Goal: Transaction & Acquisition: Purchase product/service

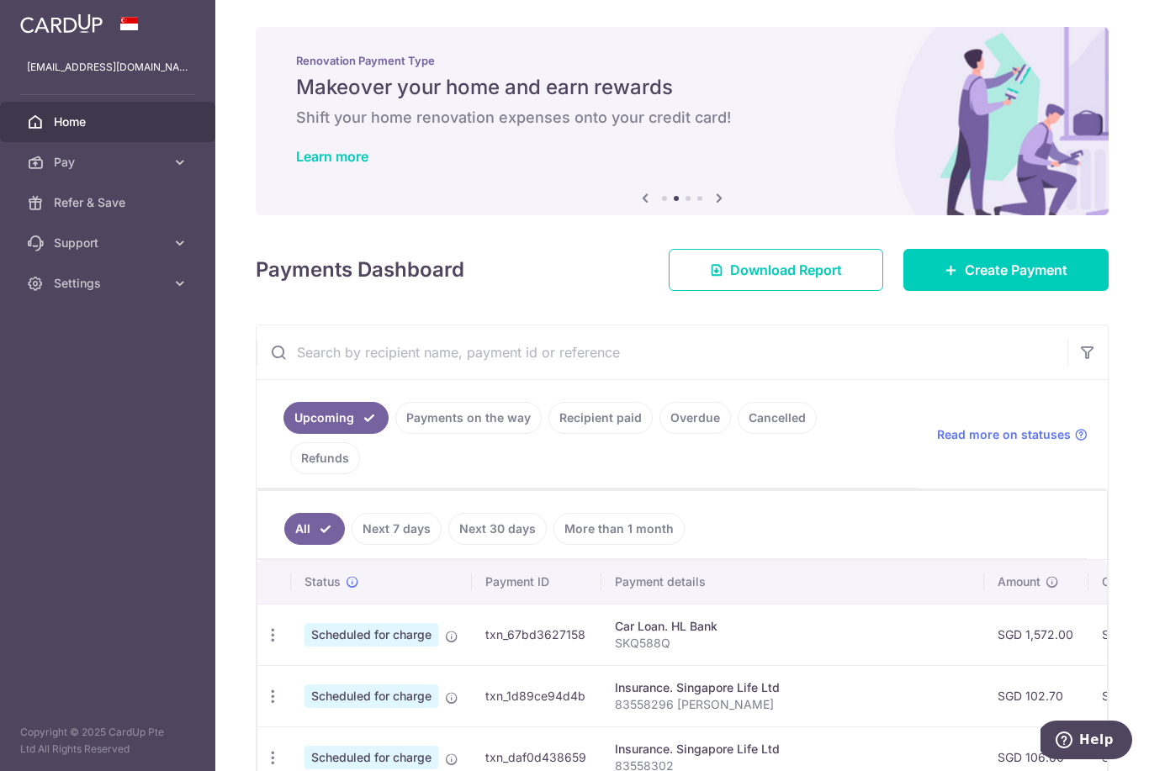
click at [984, 280] on span "Create Payment" at bounding box center [1016, 270] width 103 height 20
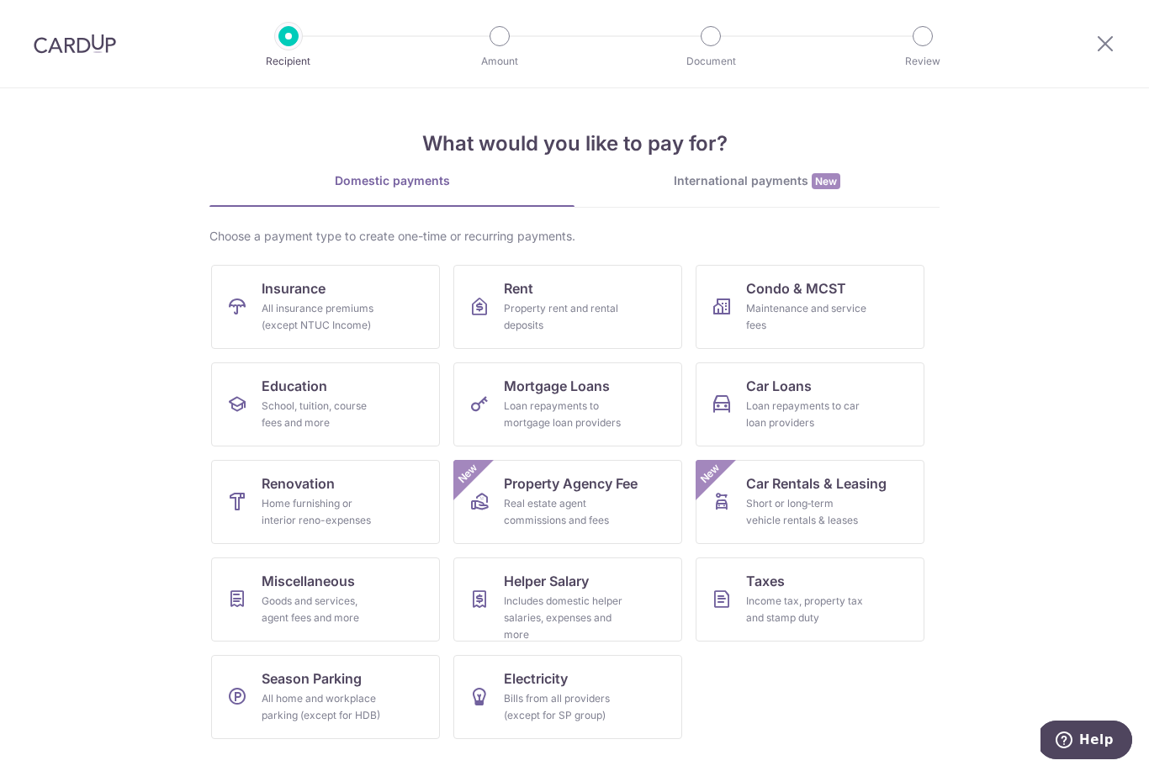
click at [789, 295] on span "Condo & MCST" at bounding box center [796, 288] width 100 height 20
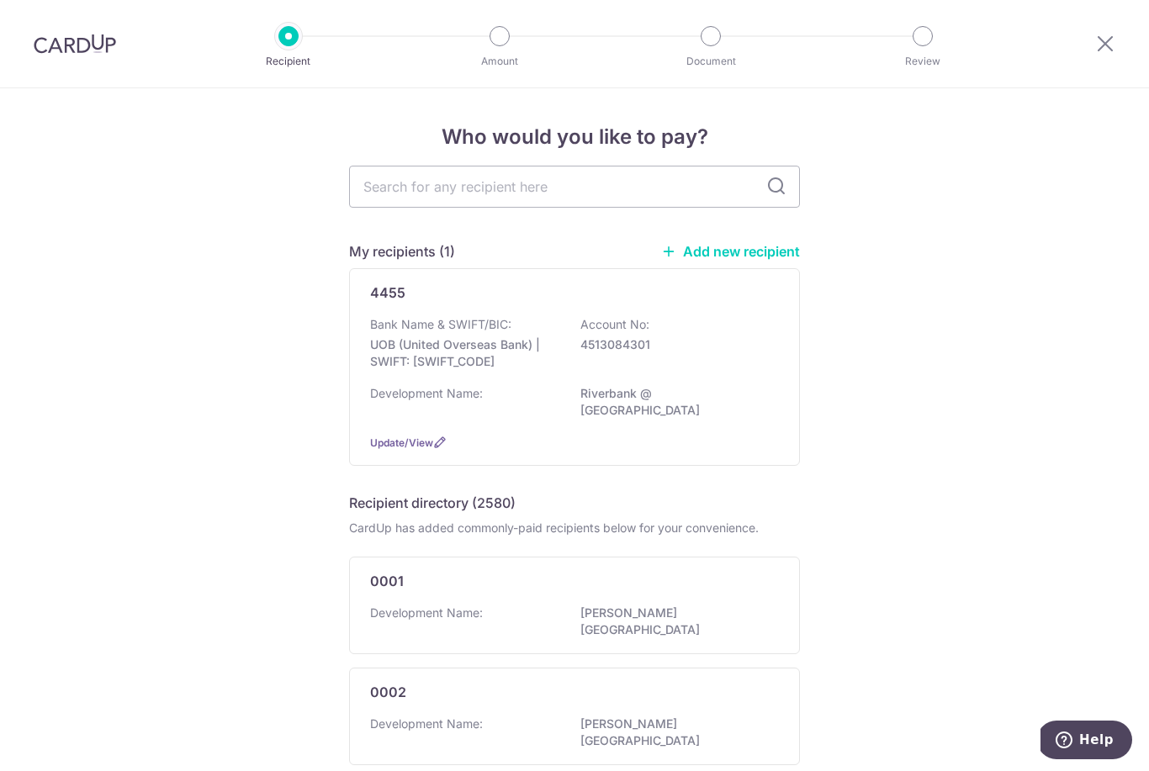
click at [404, 191] on input "text" at bounding box center [574, 187] width 451 height 42
type input "2478"
click at [769, 180] on input "2478" at bounding box center [574, 187] width 451 height 42
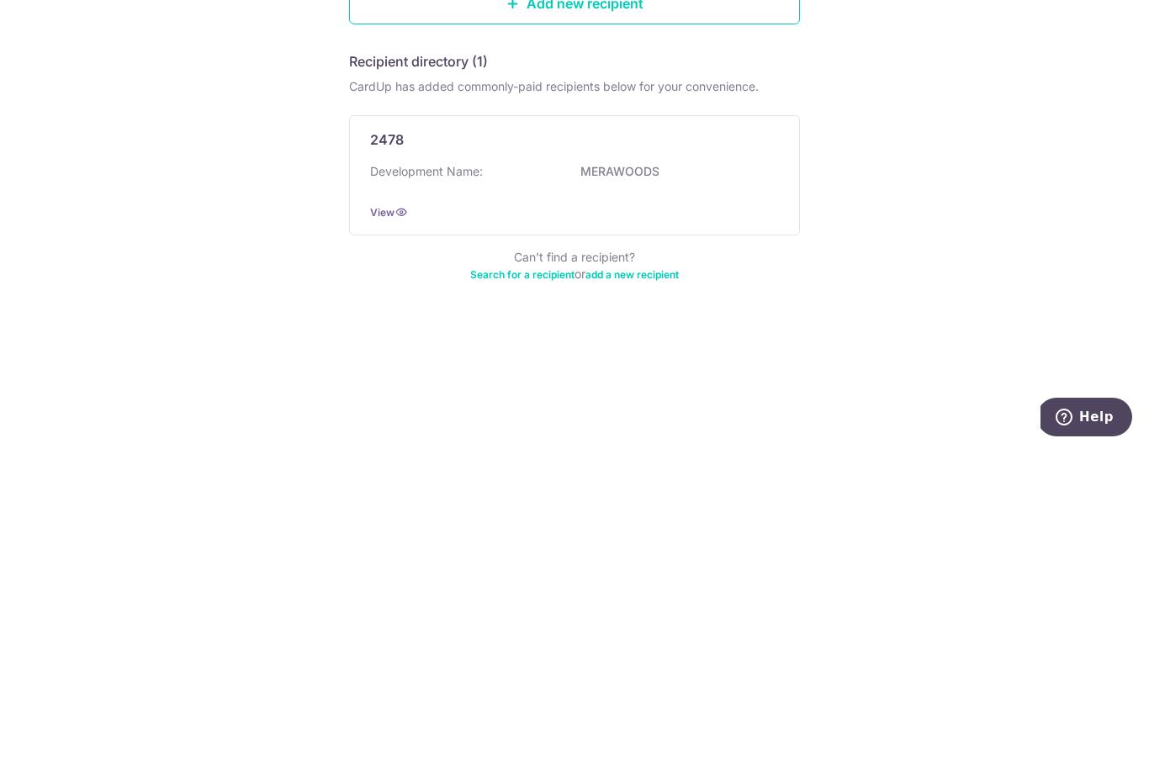
click at [220, 189] on div "Who would you like to pay? Add a new recipient or select from our recipient dir…" at bounding box center [574, 429] width 1149 height 683
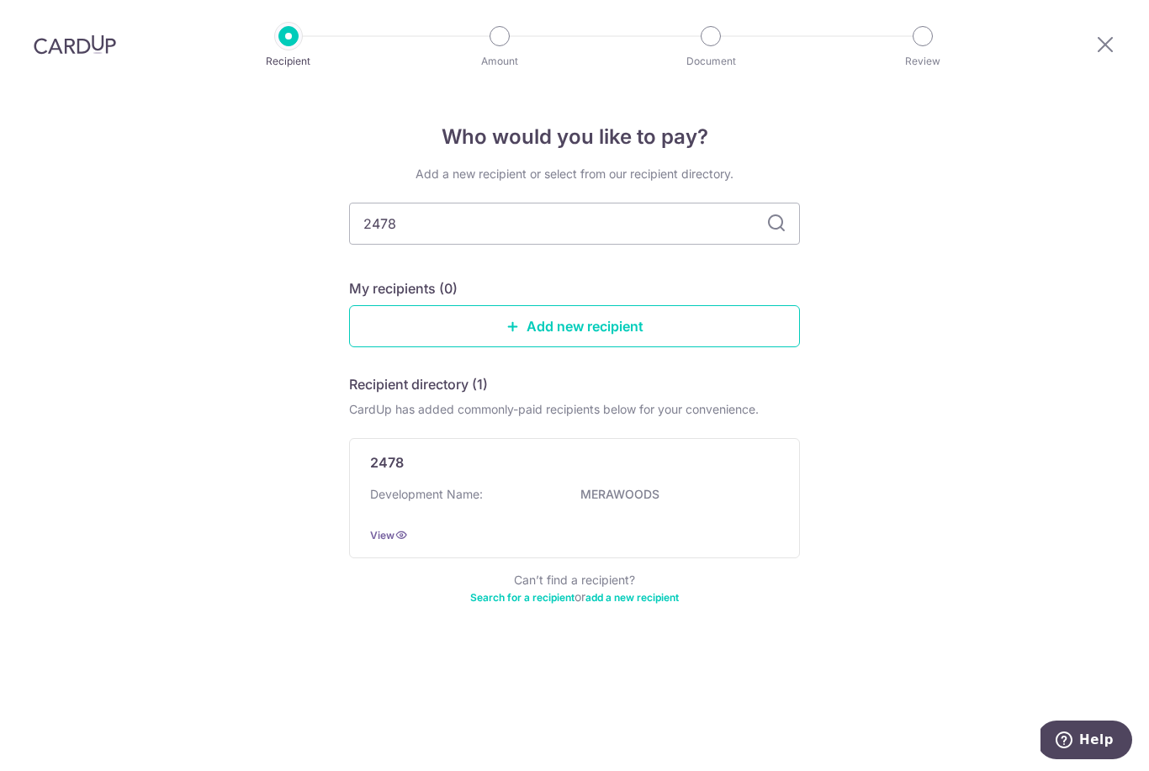
click at [430, 486] on p "Development Name:" at bounding box center [426, 494] width 113 height 17
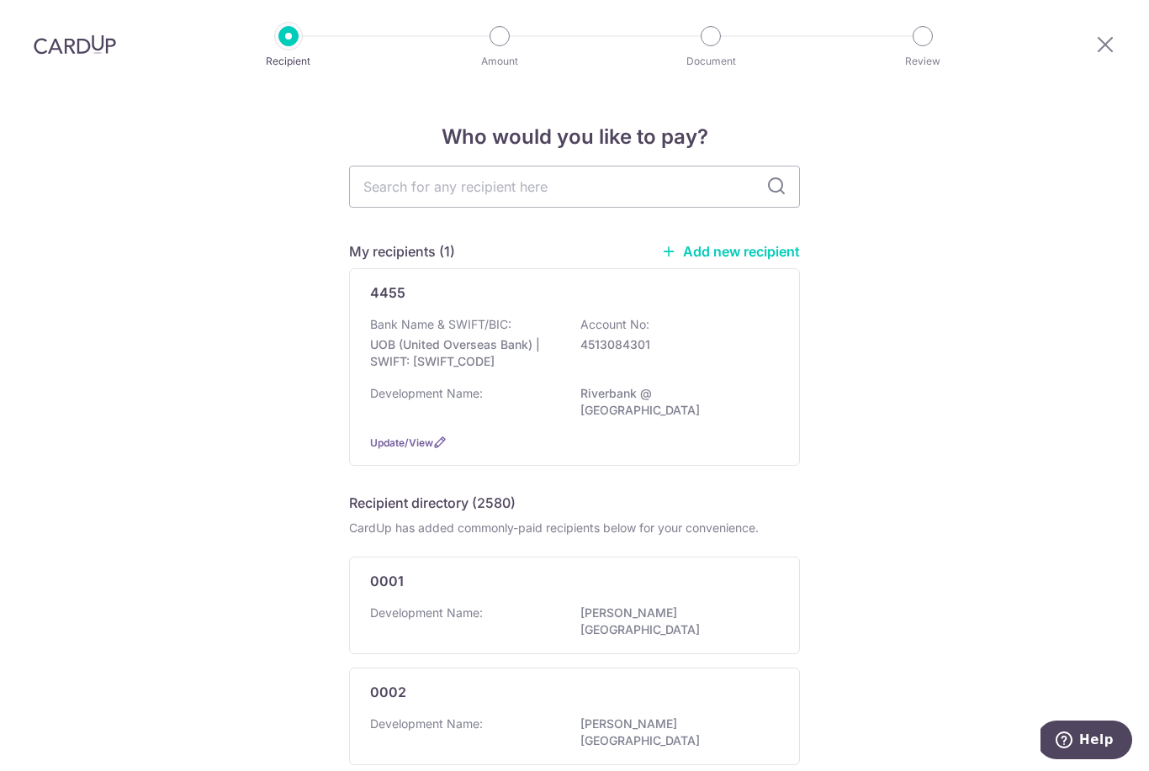
click at [394, 437] on span "Update/View" at bounding box center [401, 443] width 63 height 13
click at [399, 166] on input "text" at bounding box center [574, 187] width 451 height 42
type input "2478"
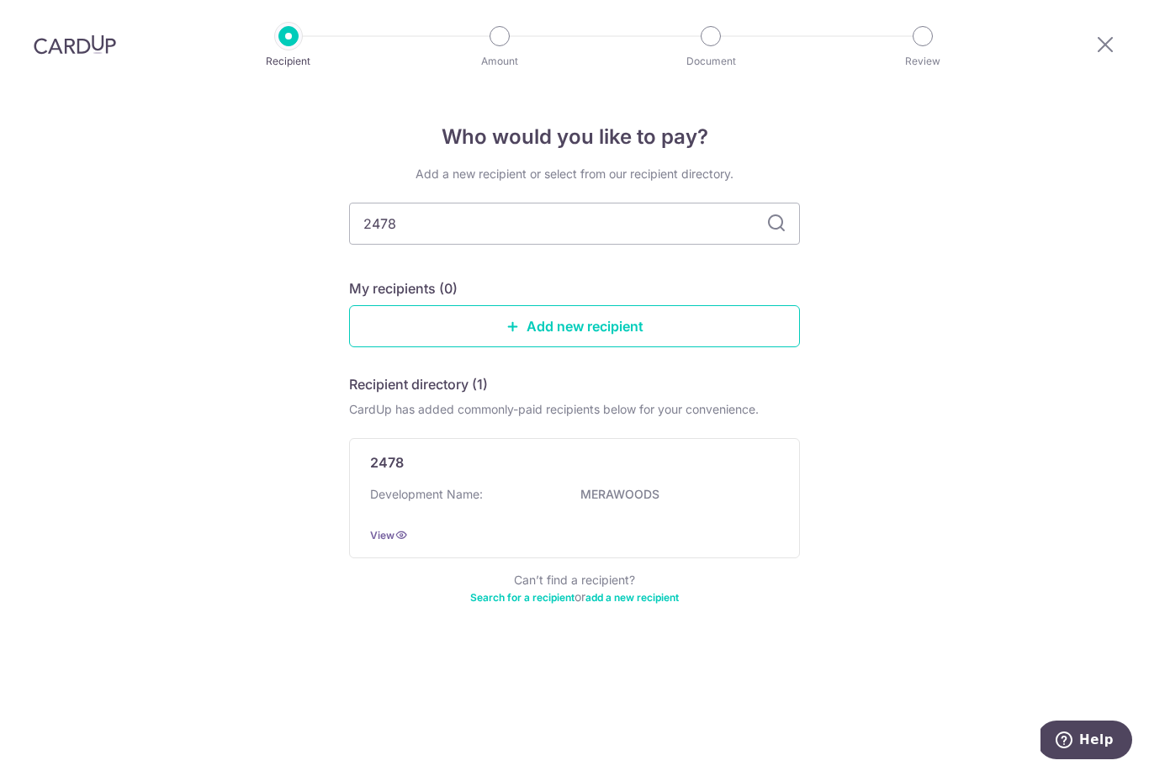
click at [777, 166] on div "Add a new recipient or select from our recipient directory. 2478 My recipients …" at bounding box center [574, 396] width 451 height 460
click at [384, 529] on span "View" at bounding box center [382, 535] width 24 height 13
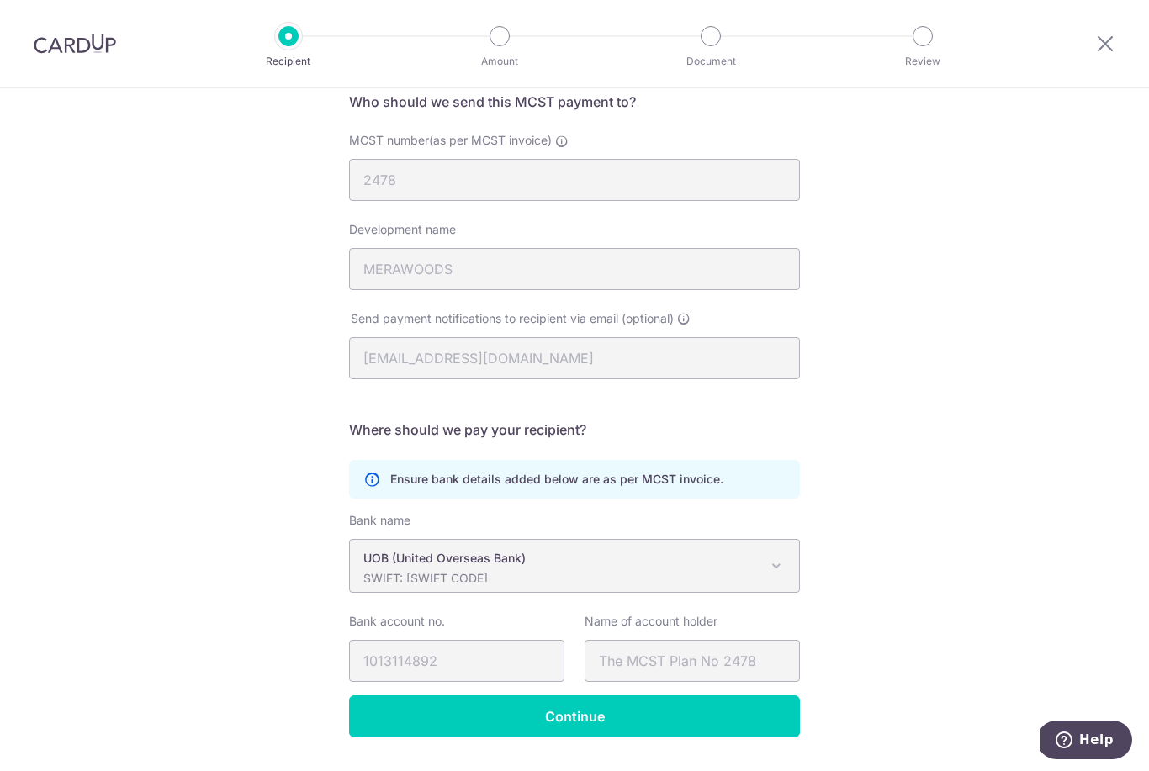
scroll to position [136, 0]
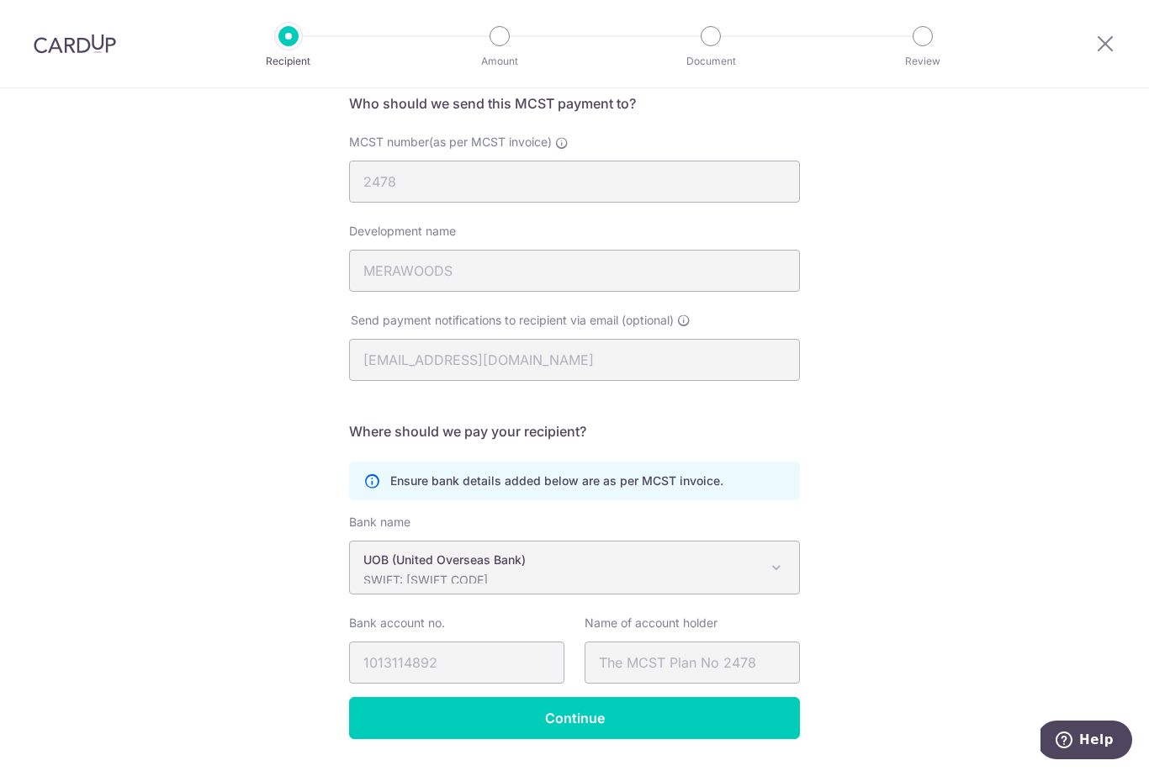
click at [779, 569] on span at bounding box center [776, 568] width 20 height 20
click at [770, 577] on span at bounding box center [776, 568] width 20 height 20
click at [368, 697] on div "Bank name UBS AG ANEXT BANK PTE LTD Australia & New Zealand Banking Group BANGK…" at bounding box center [574, 605] width 451 height 183
click at [532, 730] on input "Continue" at bounding box center [574, 718] width 451 height 42
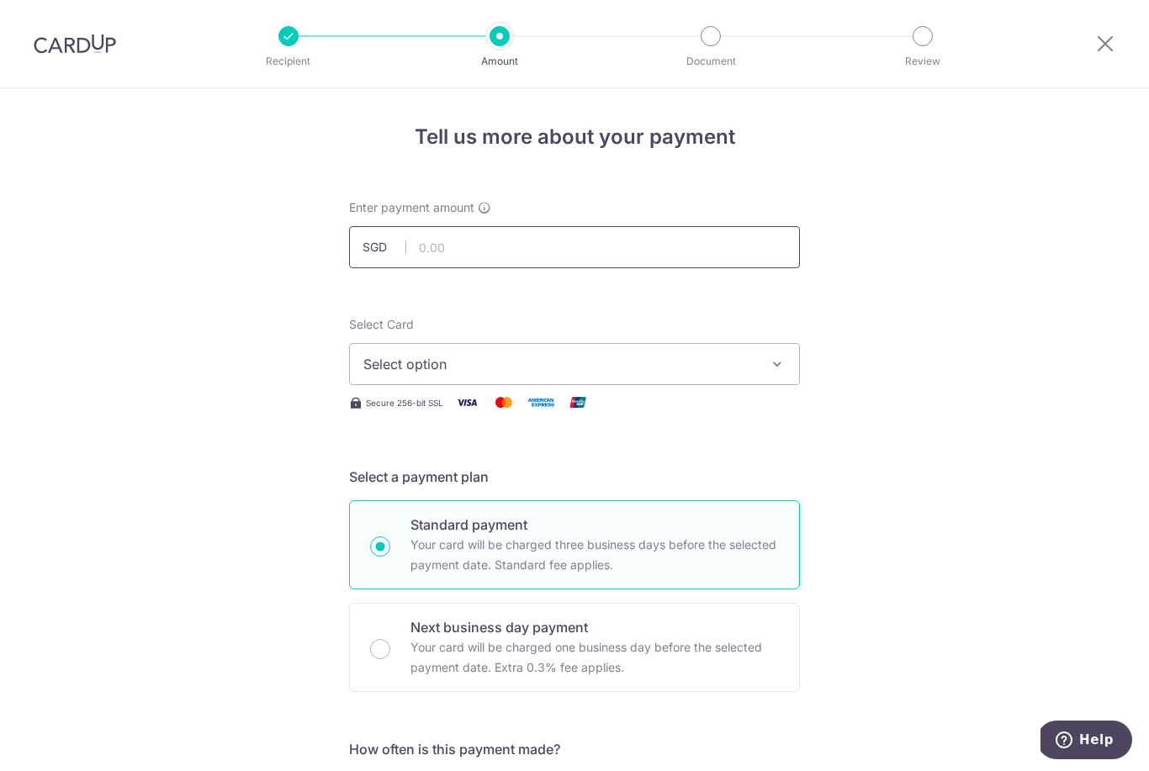
click at [440, 264] on input "text" at bounding box center [574, 247] width 451 height 42
type input "1,438.80"
click at [399, 371] on span "Select option" at bounding box center [559, 364] width 392 height 20
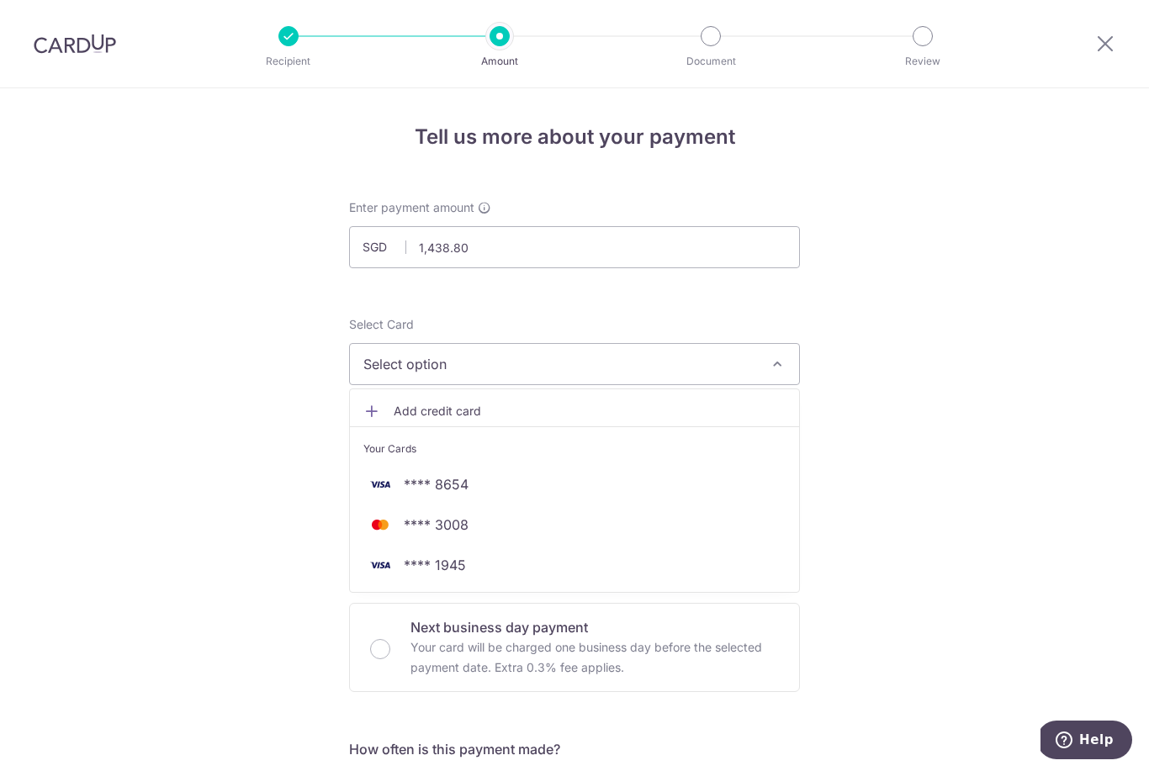
click at [422, 575] on span "**** 1945" at bounding box center [435, 565] width 62 height 20
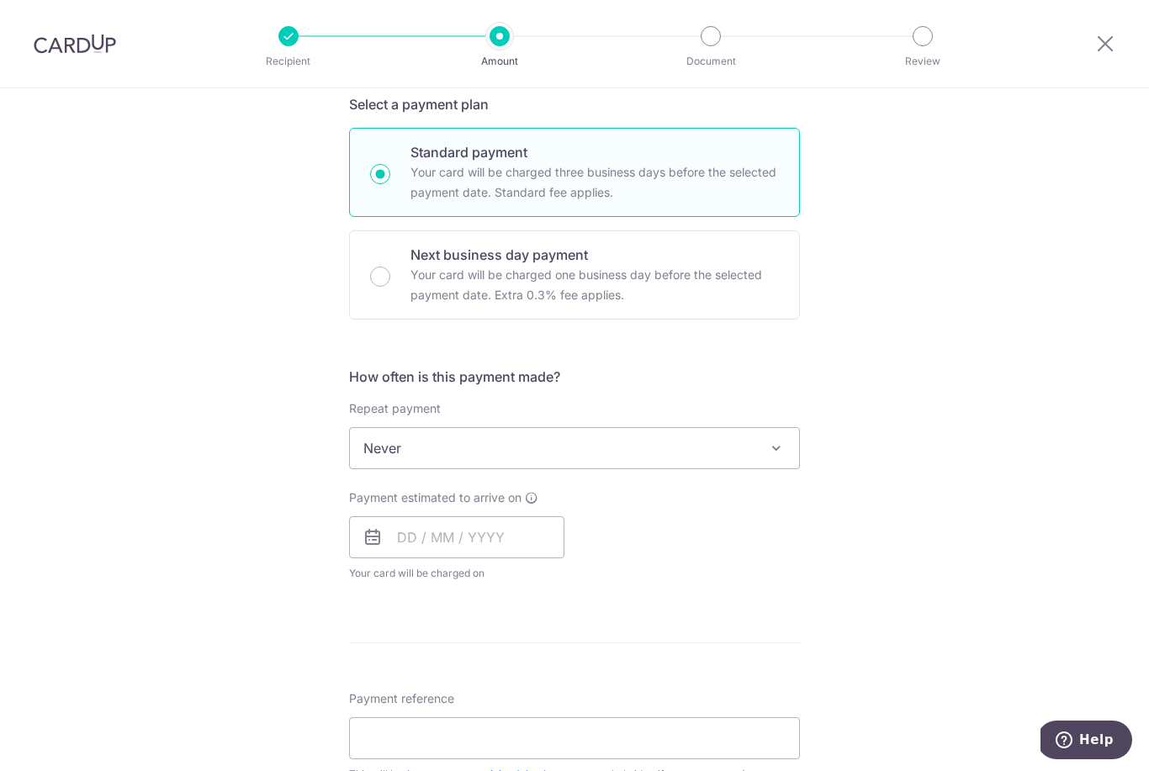
scroll to position [385, 0]
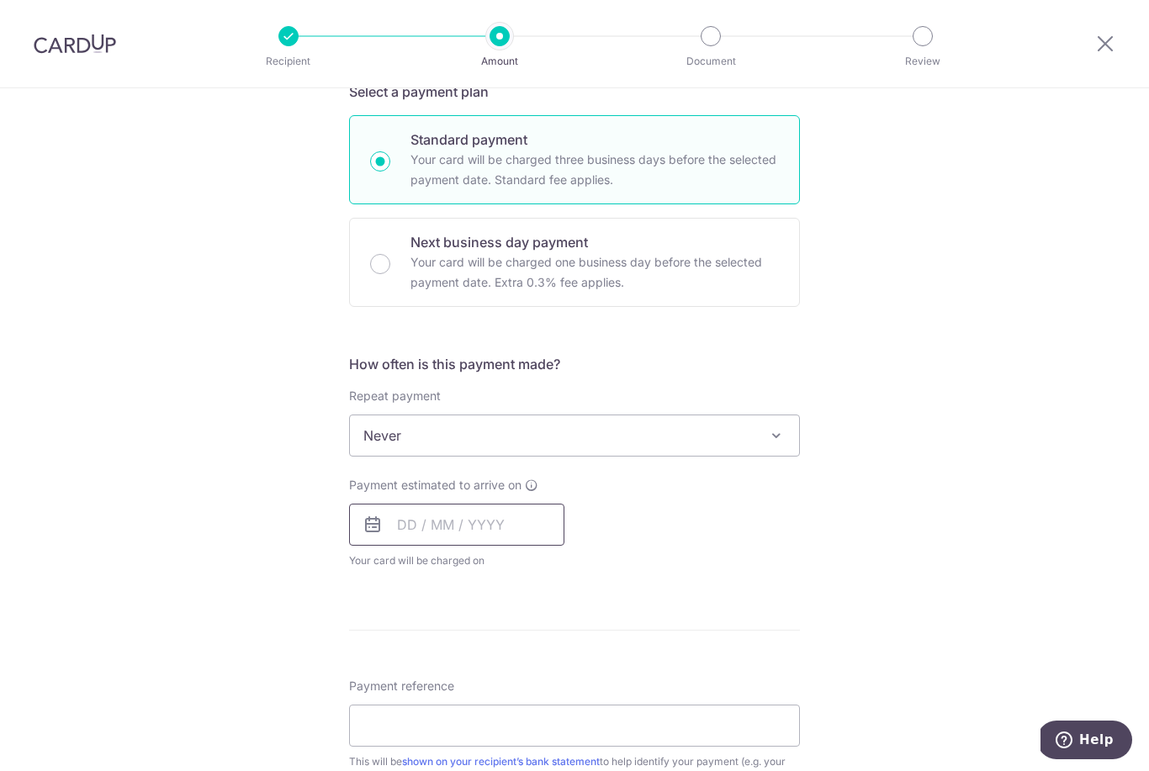
click at [414, 534] on input "text" at bounding box center [456, 525] width 215 height 42
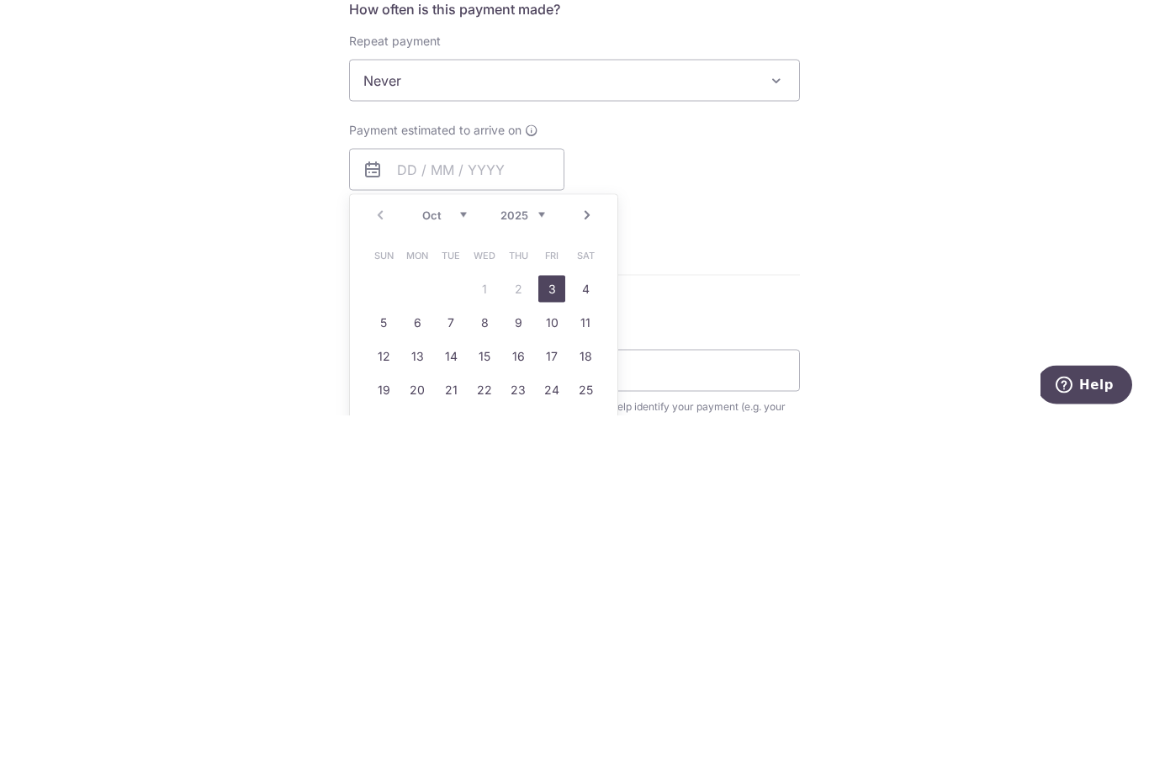
click at [557, 631] on link "3" at bounding box center [551, 644] width 27 height 27
type input "03/10/2025"
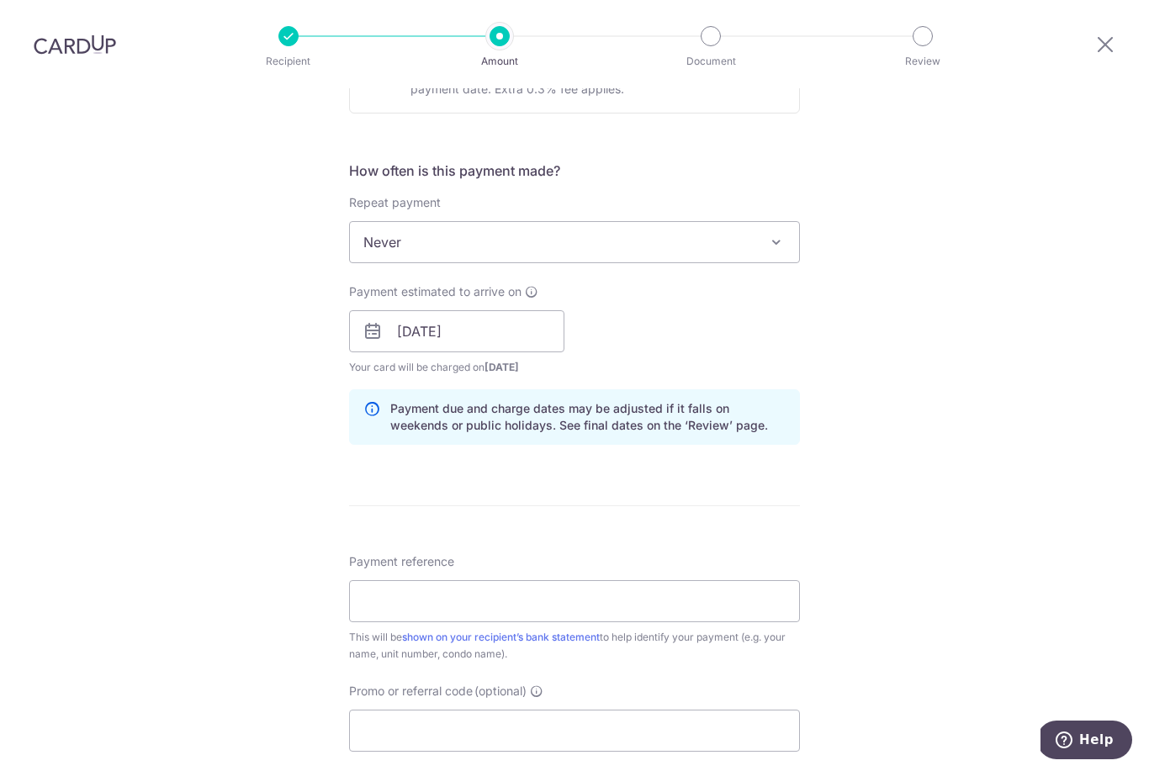
scroll to position [601, 0]
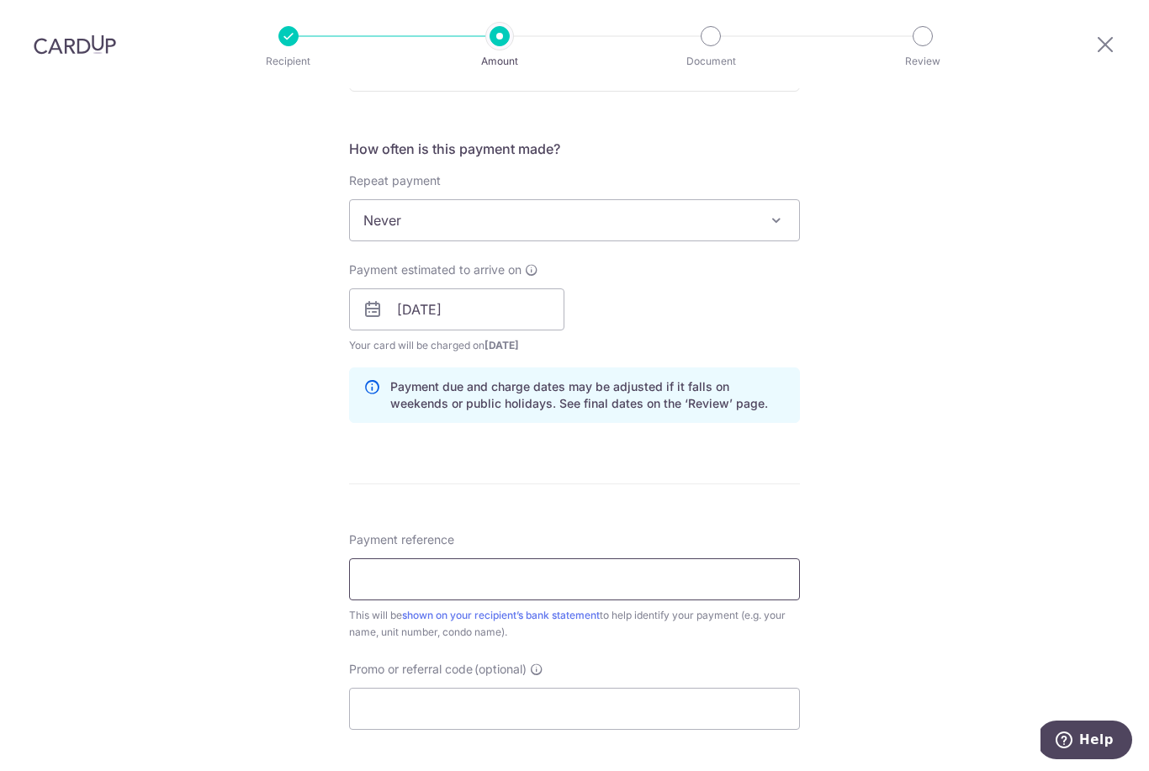
click at [382, 559] on input "Payment reference" at bounding box center [574, 580] width 451 height 42
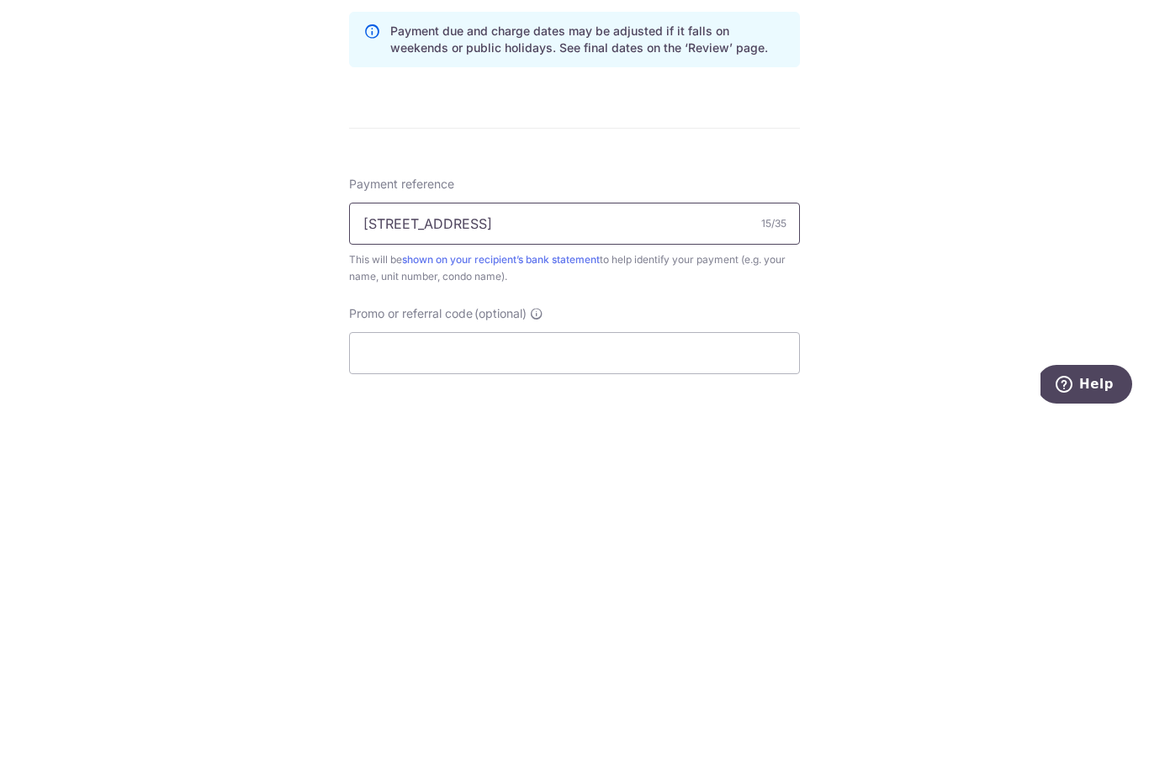
type input "136C Hillview"
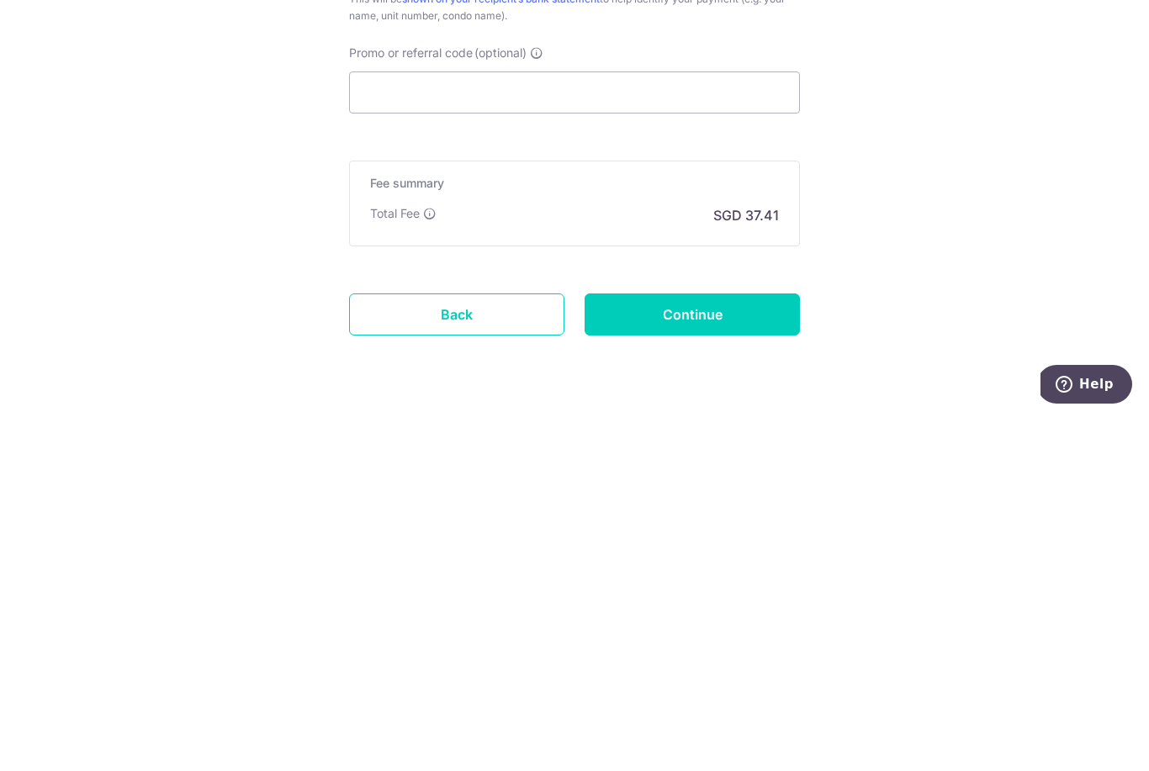
scroll to position [861, 0]
type input "136C 02-02"
click at [740, 650] on input "Continue" at bounding box center [692, 671] width 215 height 42
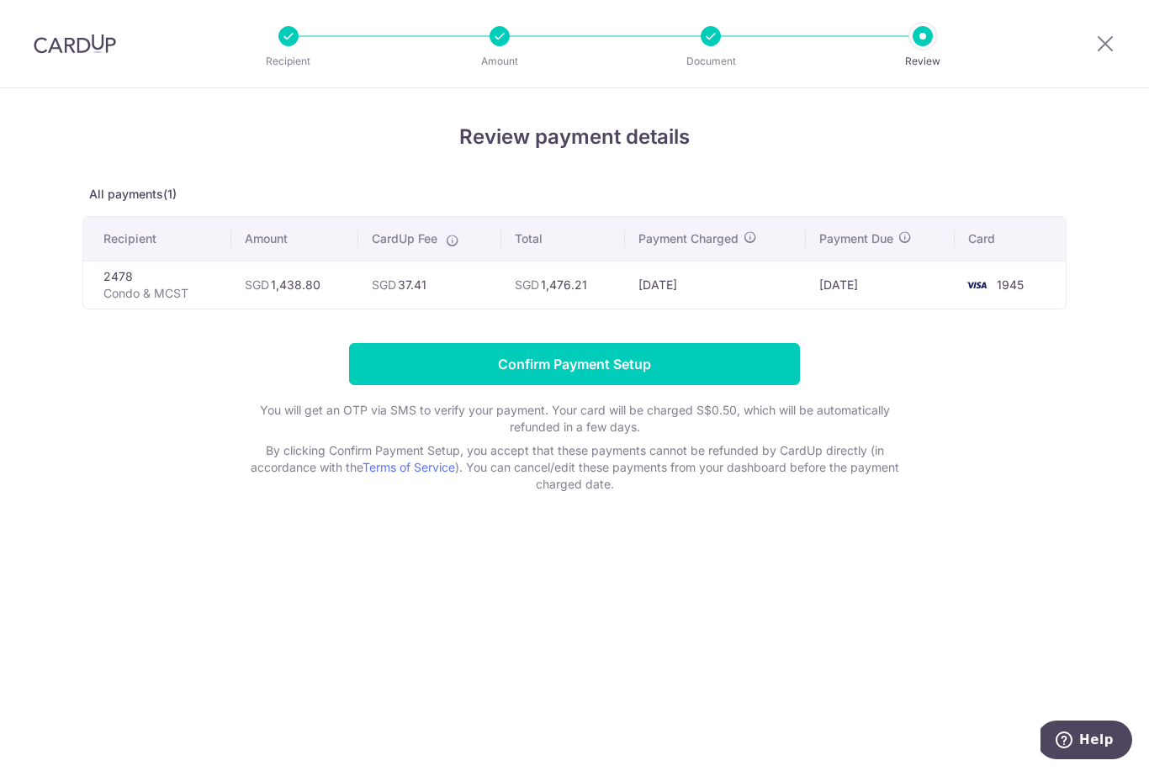
click at [505, 370] on input "Confirm Payment Setup" at bounding box center [574, 364] width 451 height 42
